Goal: Information Seeking & Learning: Learn about a topic

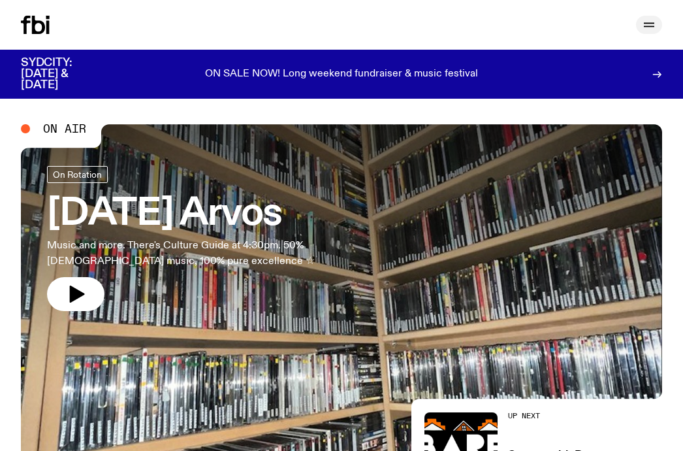
click at [654, 24] on icon "button" at bounding box center [649, 25] width 16 height 16
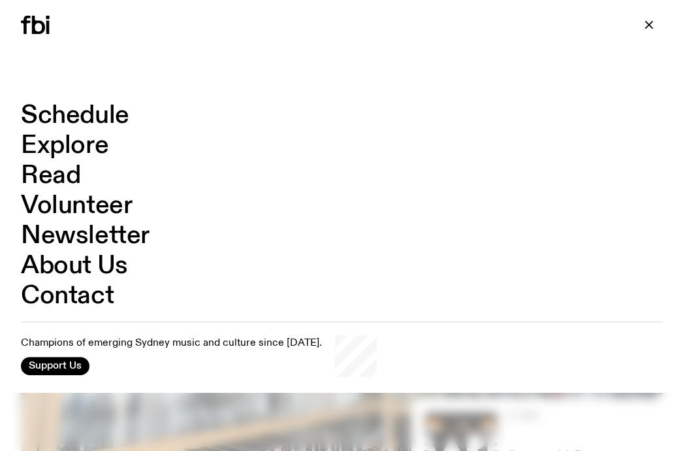
click at [89, 117] on link "Schedule" at bounding box center [75, 115] width 108 height 25
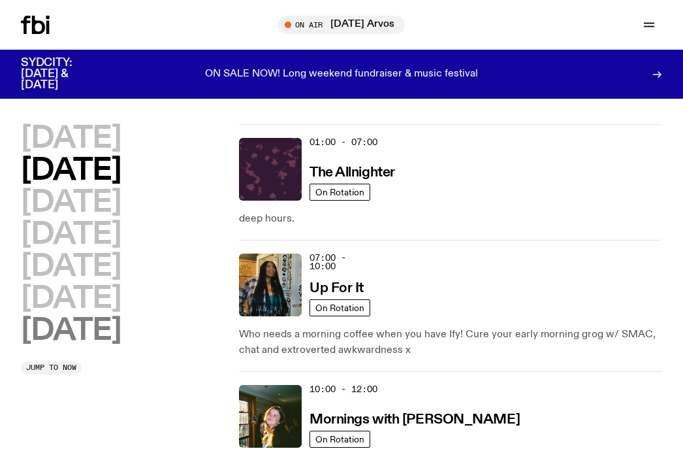
click at [100, 320] on h2 "[DATE]" at bounding box center [71, 330] width 100 height 29
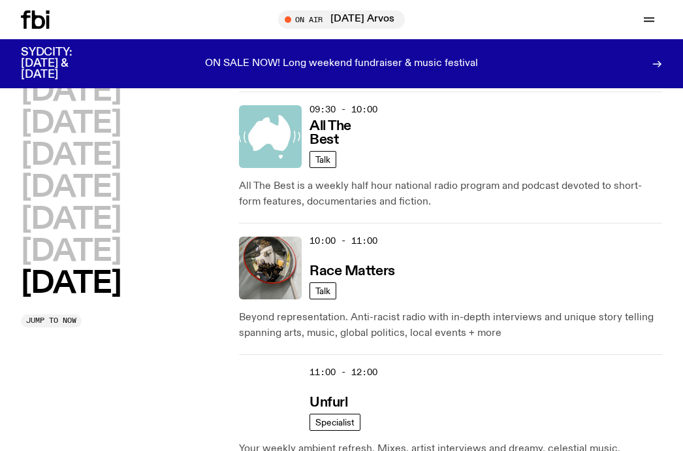
scroll to position [359, 0]
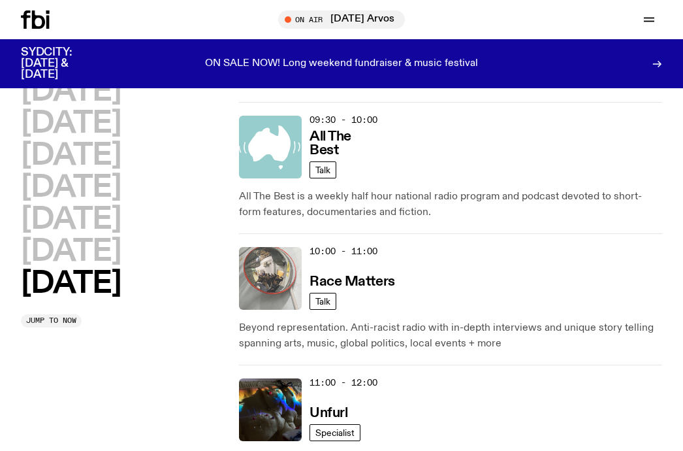
click at [295, 265] on img at bounding box center [270, 278] width 63 height 63
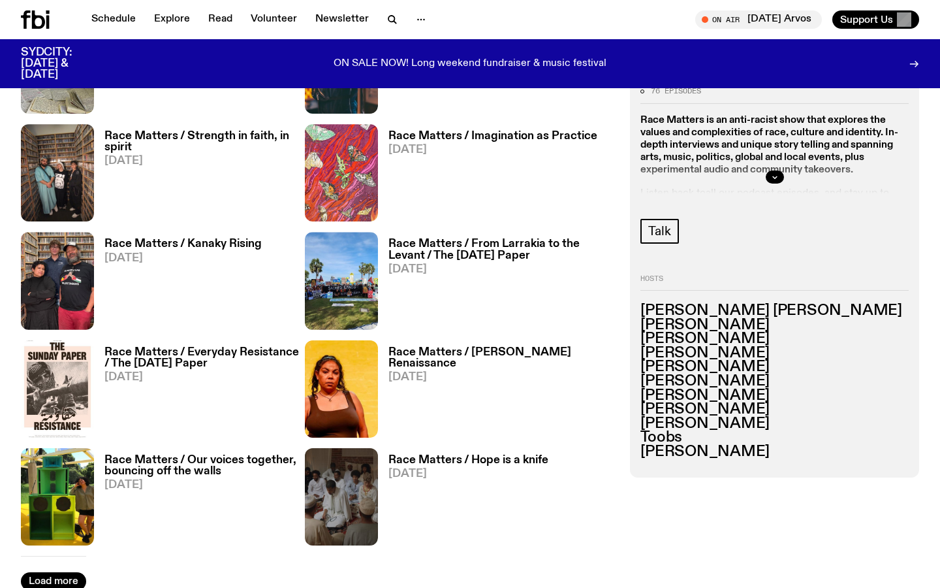
scroll to position [1995, 0]
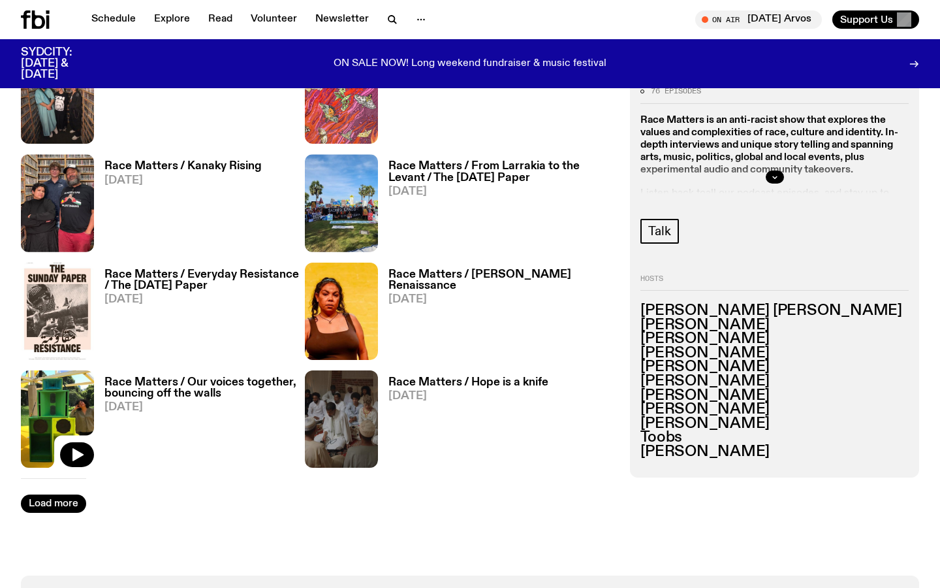
click at [75, 404] on img at bounding box center [57, 418] width 73 height 97
